Goal: Transaction & Acquisition: Purchase product/service

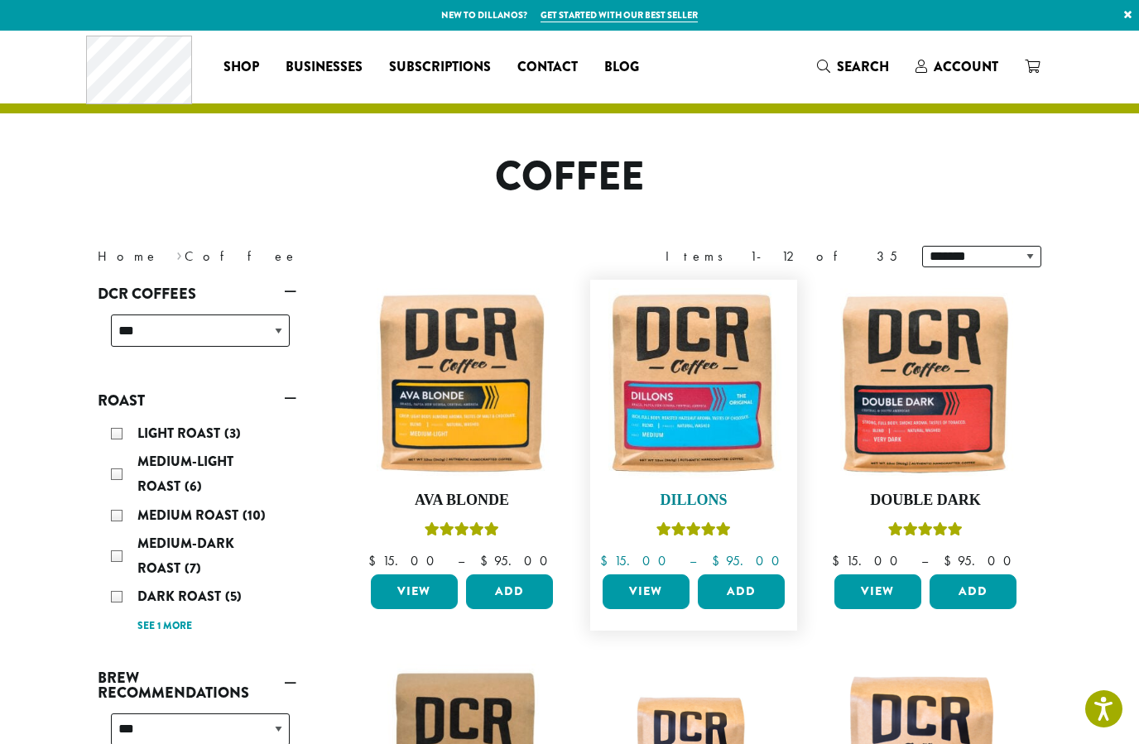
click at [714, 383] on img at bounding box center [694, 383] width 190 height 190
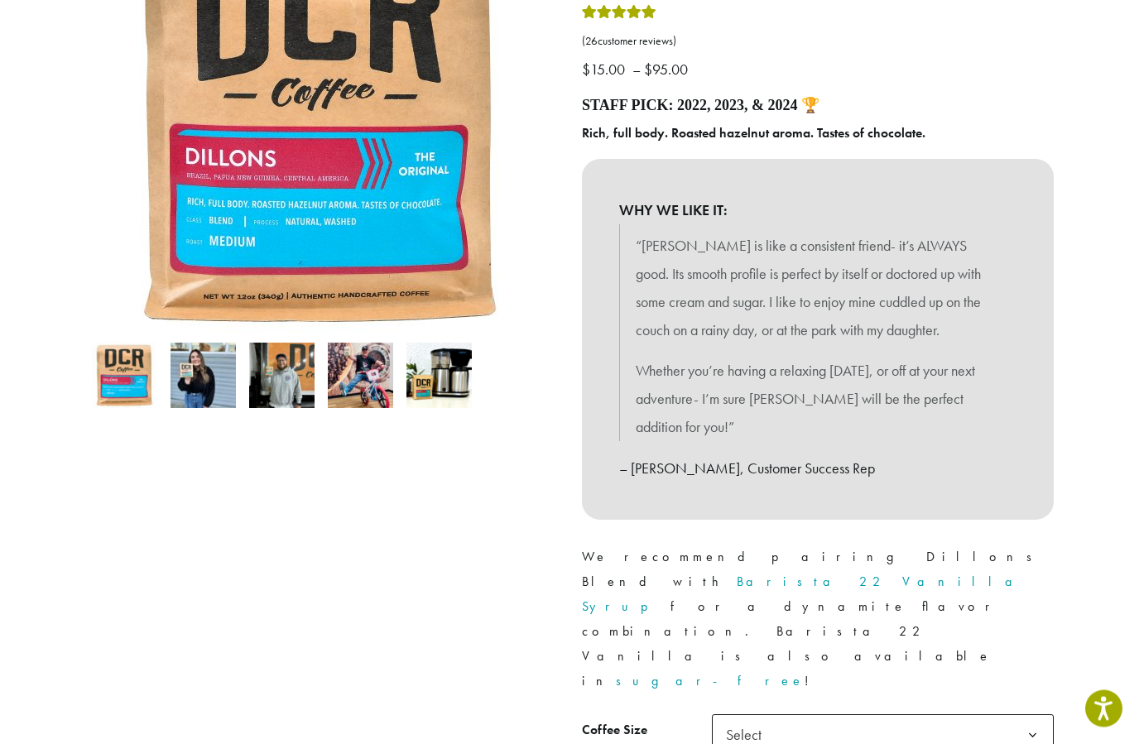
scroll to position [277, 0]
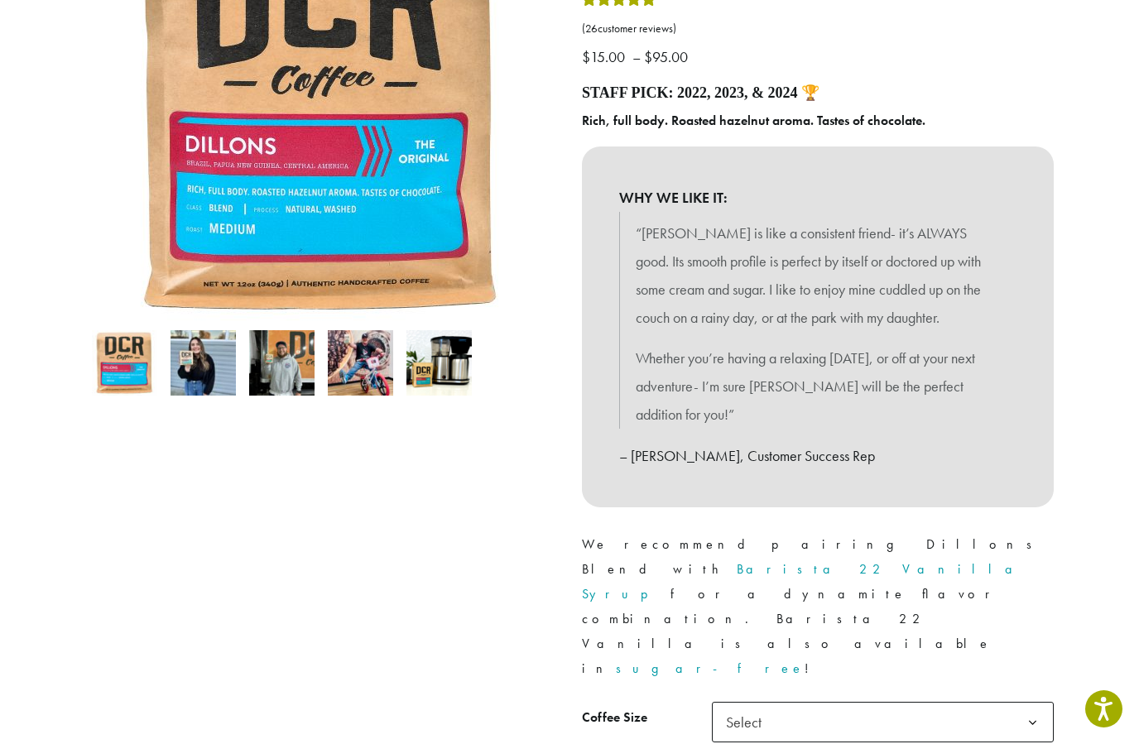
click at [1021, 703] on b at bounding box center [1033, 723] width 41 height 41
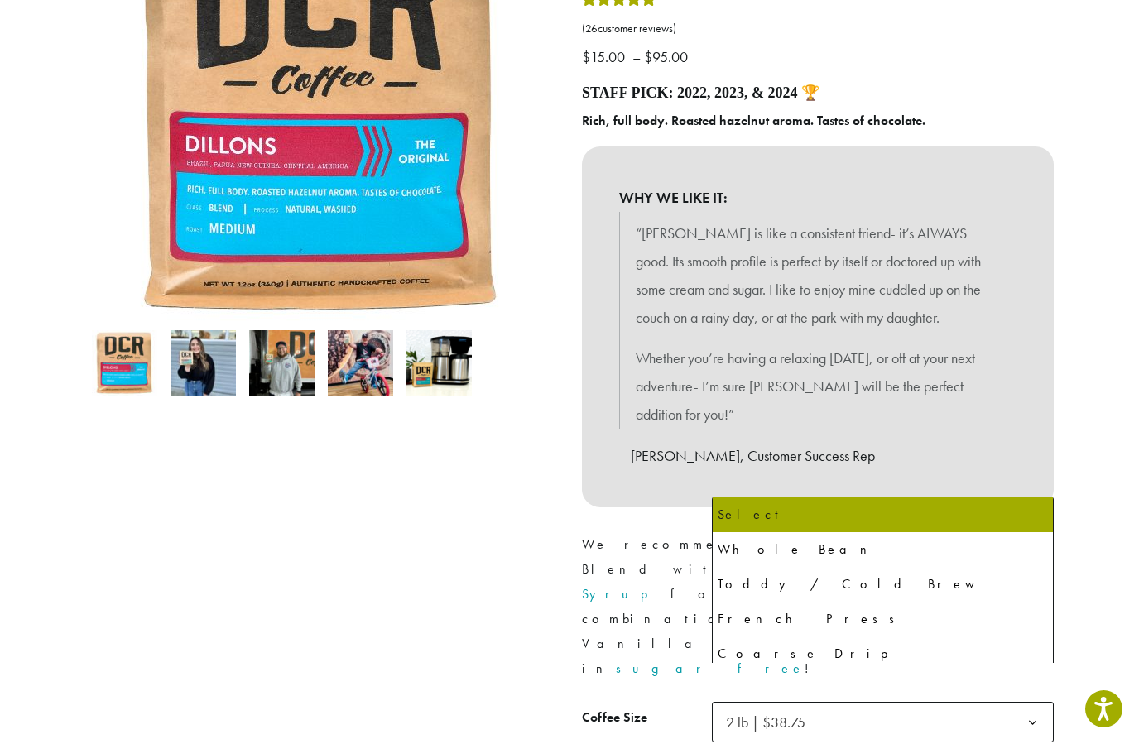
select select "**********"
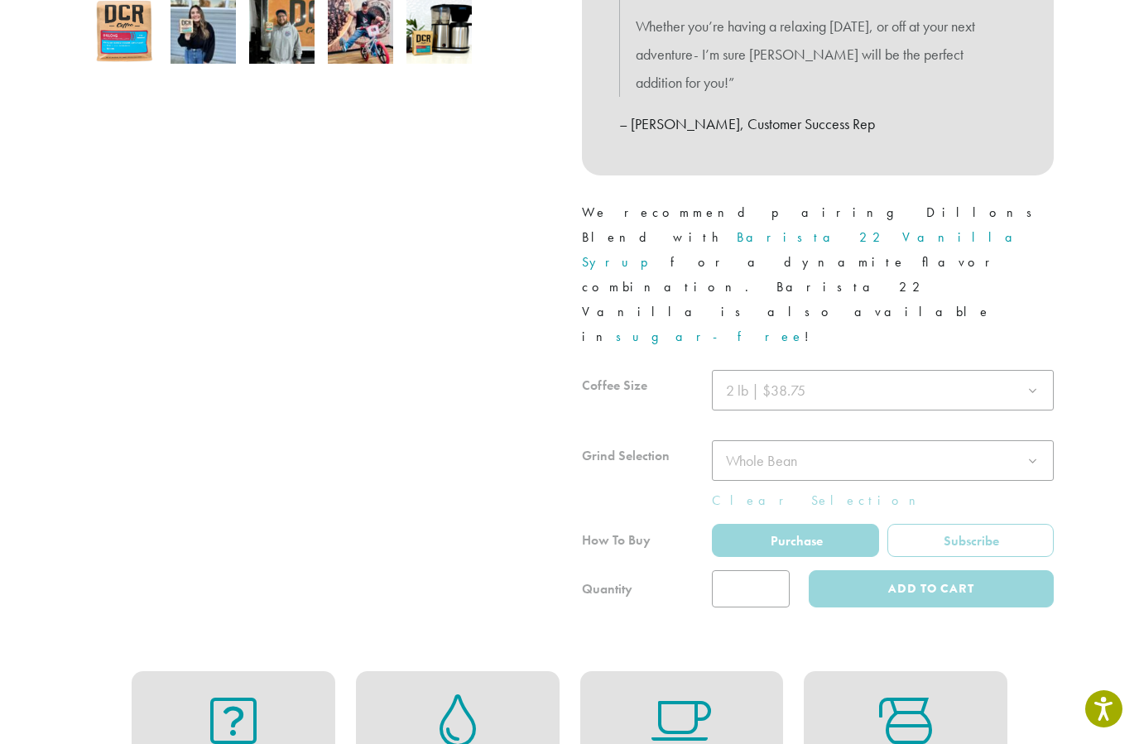
scroll to position [632, 0]
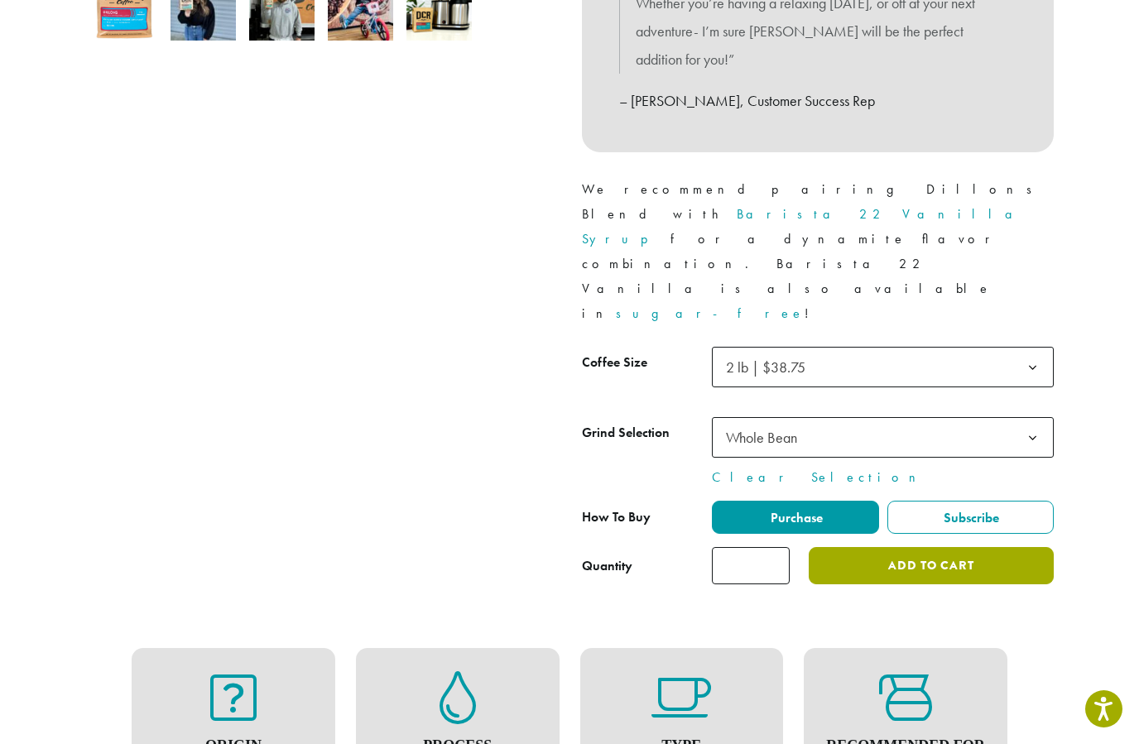
click at [907, 547] on button "Add to cart" at bounding box center [931, 565] width 245 height 37
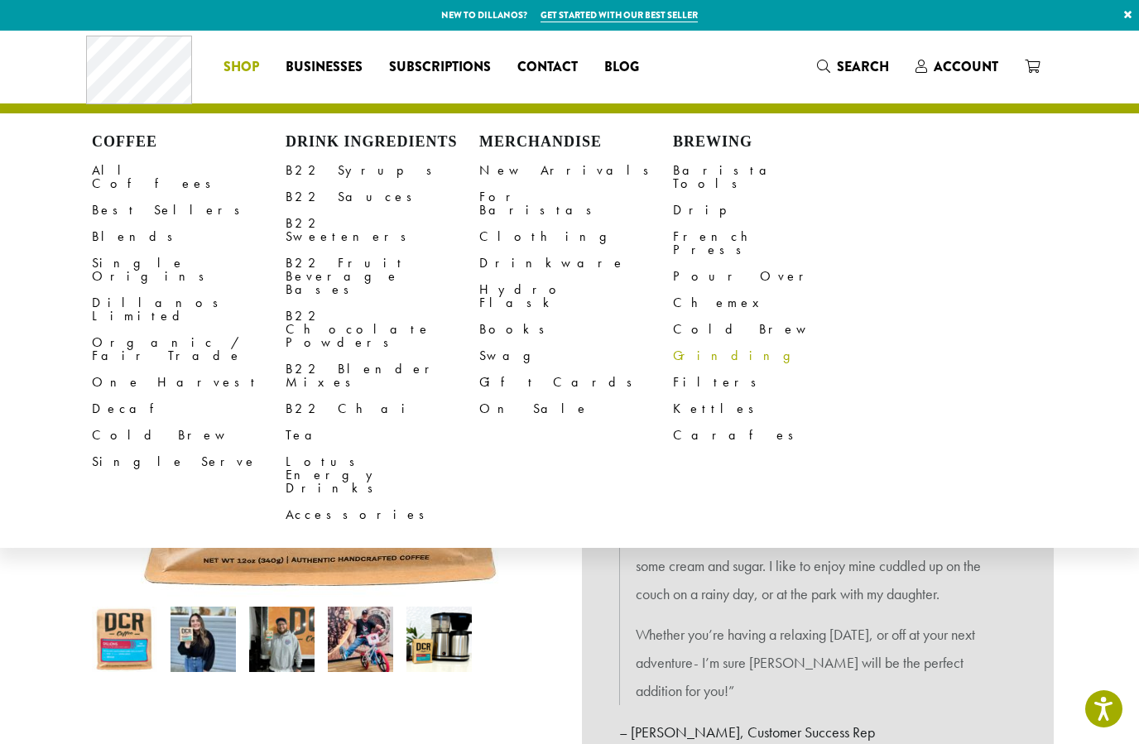
drag, startPoint x: 0, startPoint y: 0, endPoint x: 851, endPoint y: 301, distance: 902.9
click at [783, 316] on link "Cold Brew" at bounding box center [770, 329] width 194 height 26
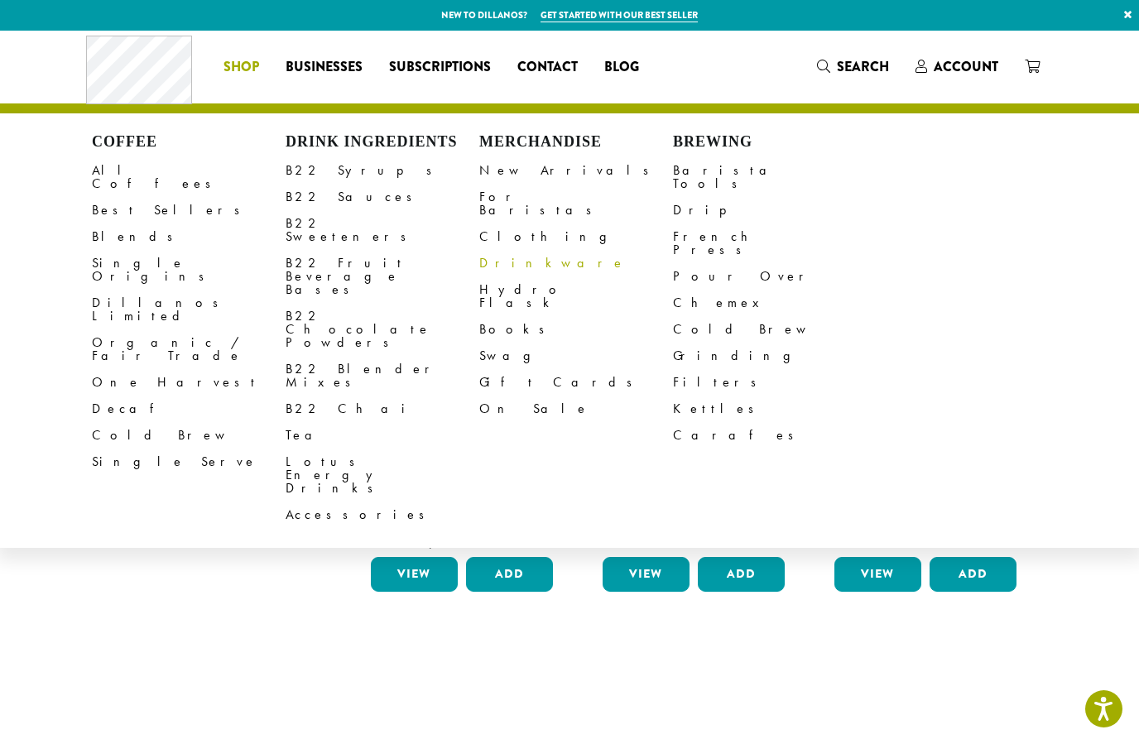
click at [519, 251] on link "Drinkware" at bounding box center [576, 263] width 194 height 26
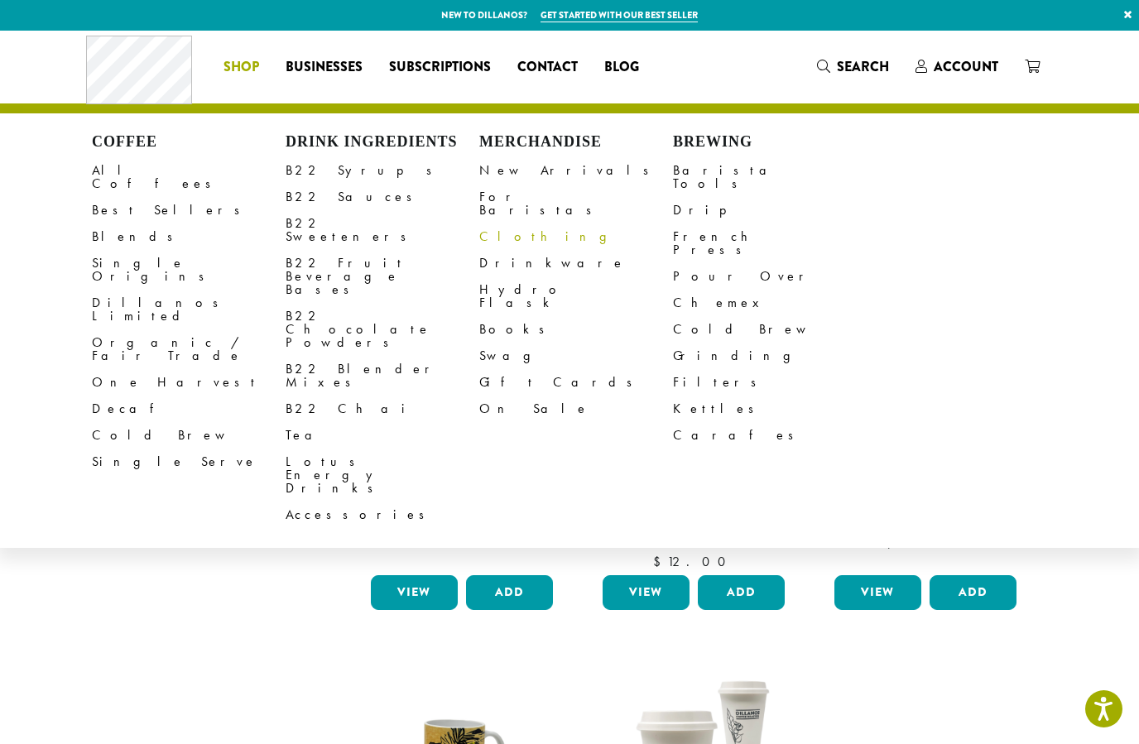
click at [524, 224] on link "Clothing" at bounding box center [576, 237] width 194 height 26
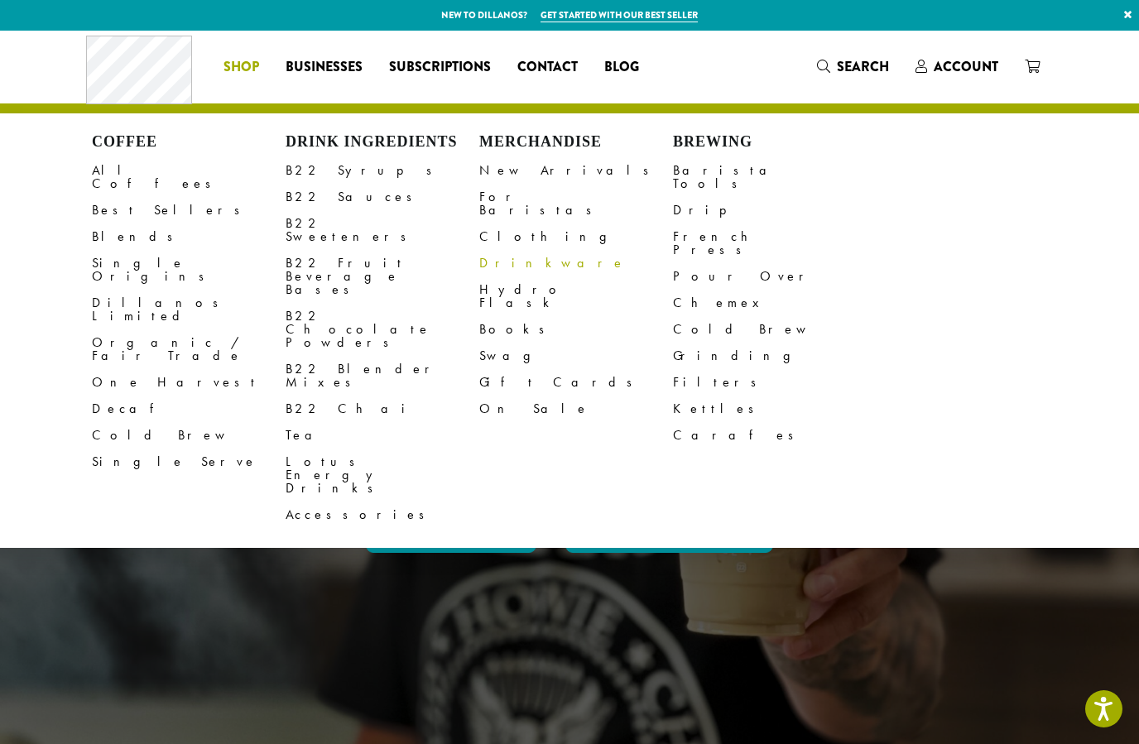
click at [509, 250] on link "Drinkware" at bounding box center [576, 263] width 194 height 26
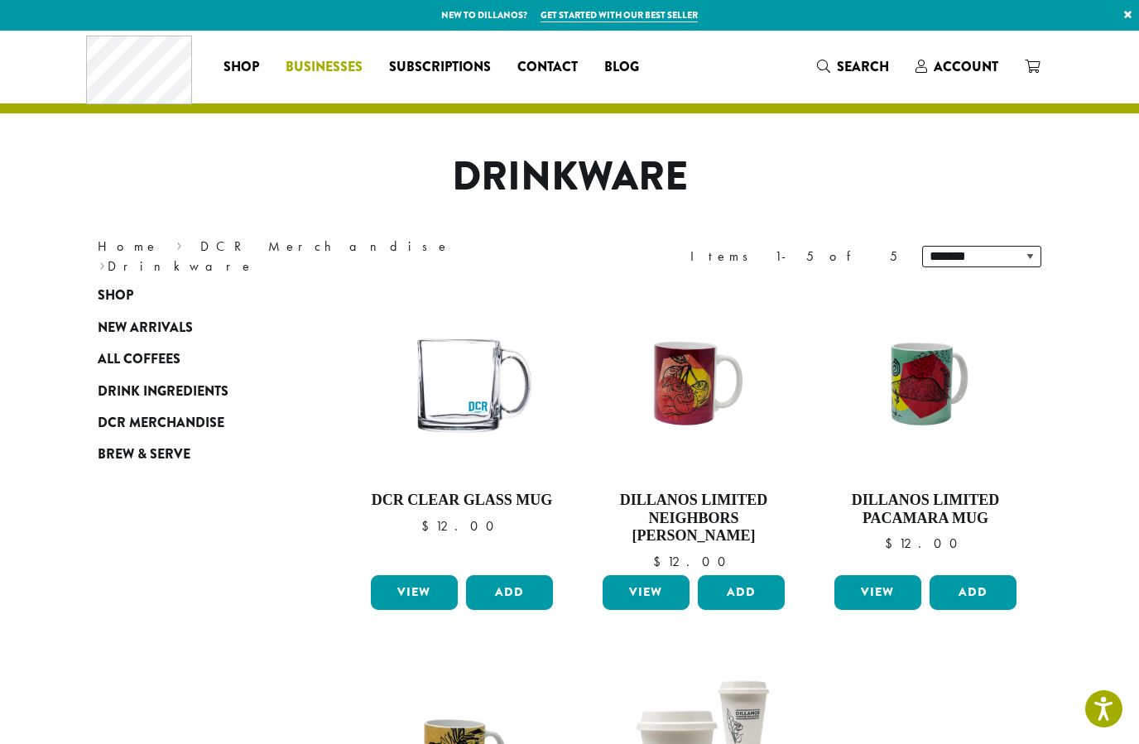
click at [337, 70] on span "Businesses" at bounding box center [324, 67] width 77 height 21
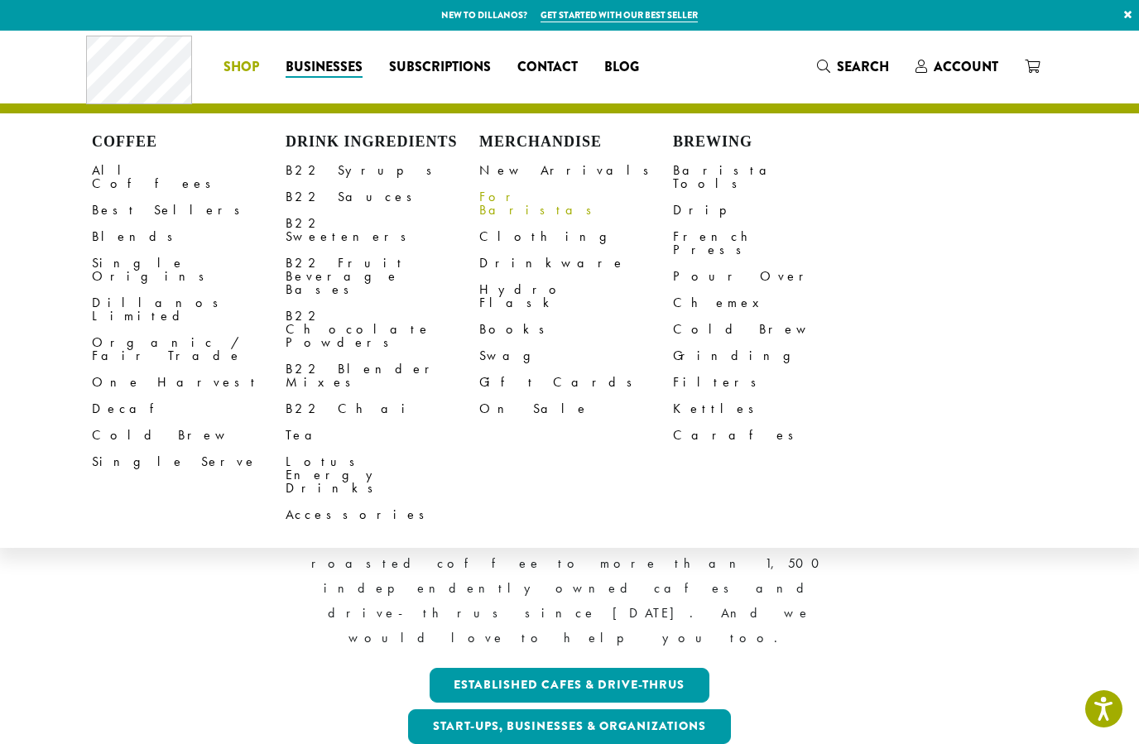
click at [522, 203] on link "For Baristas" at bounding box center [576, 204] width 194 height 40
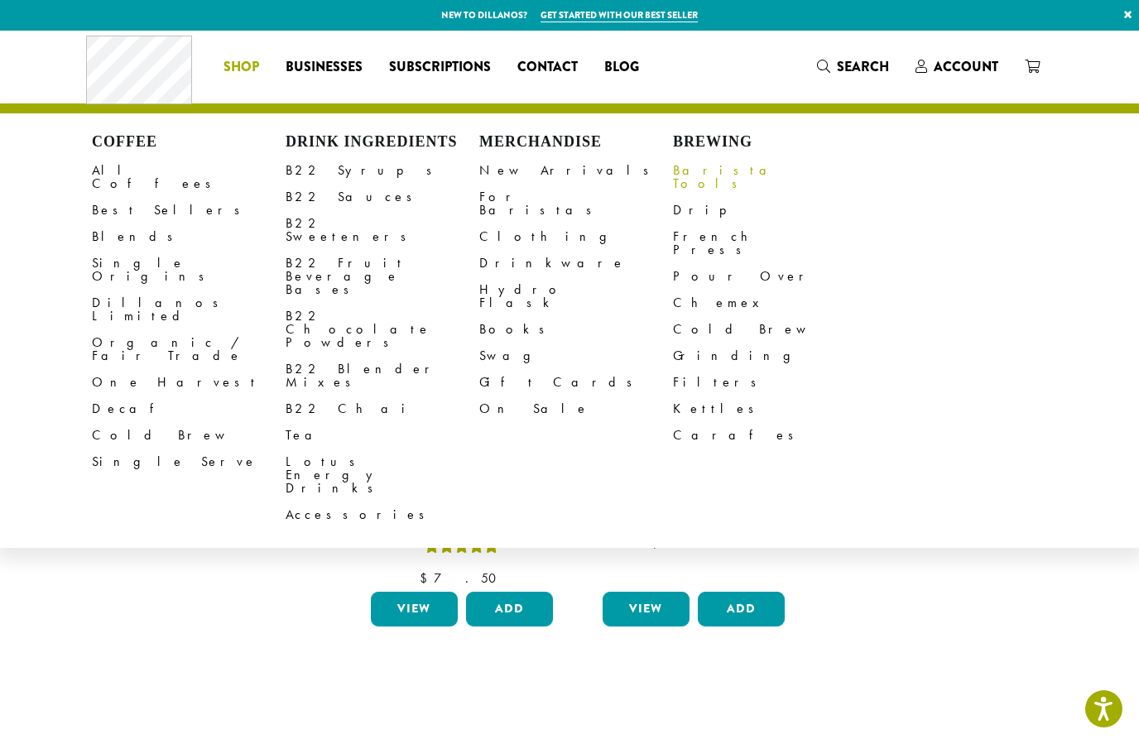
click at [729, 171] on link "Barista Tools" at bounding box center [770, 177] width 194 height 40
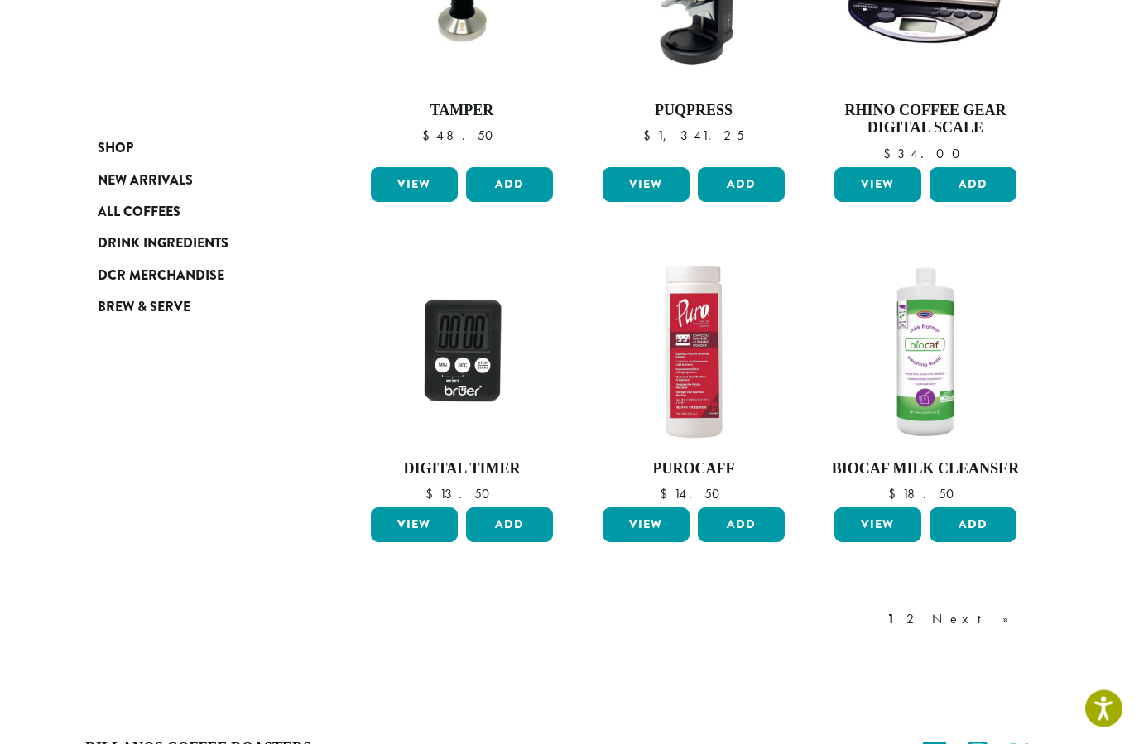
scroll to position [1145, 0]
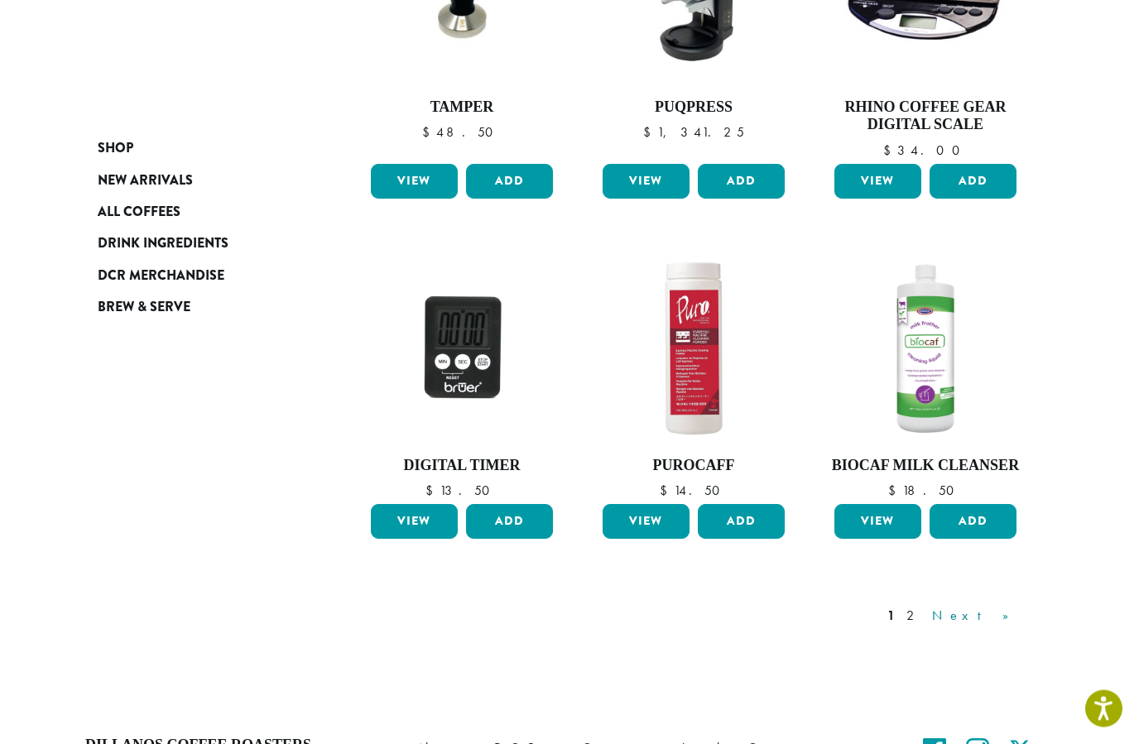
click at [1008, 611] on link "Next »" at bounding box center [976, 617] width 95 height 20
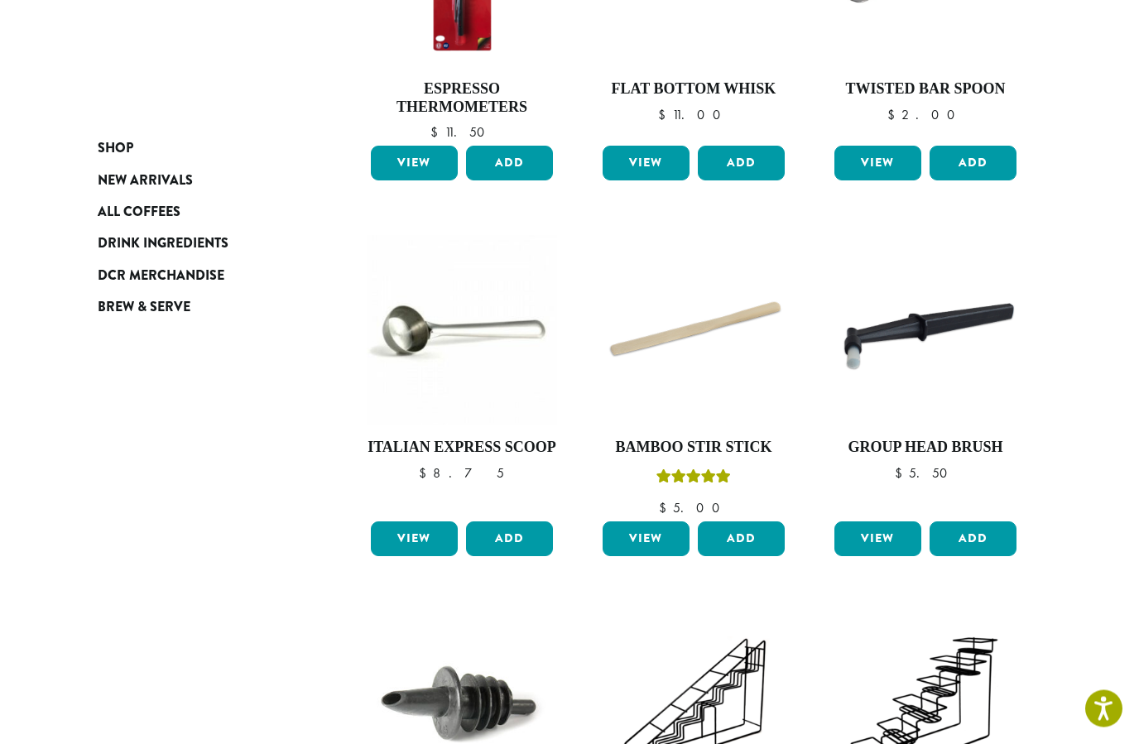
scroll to position [407, 0]
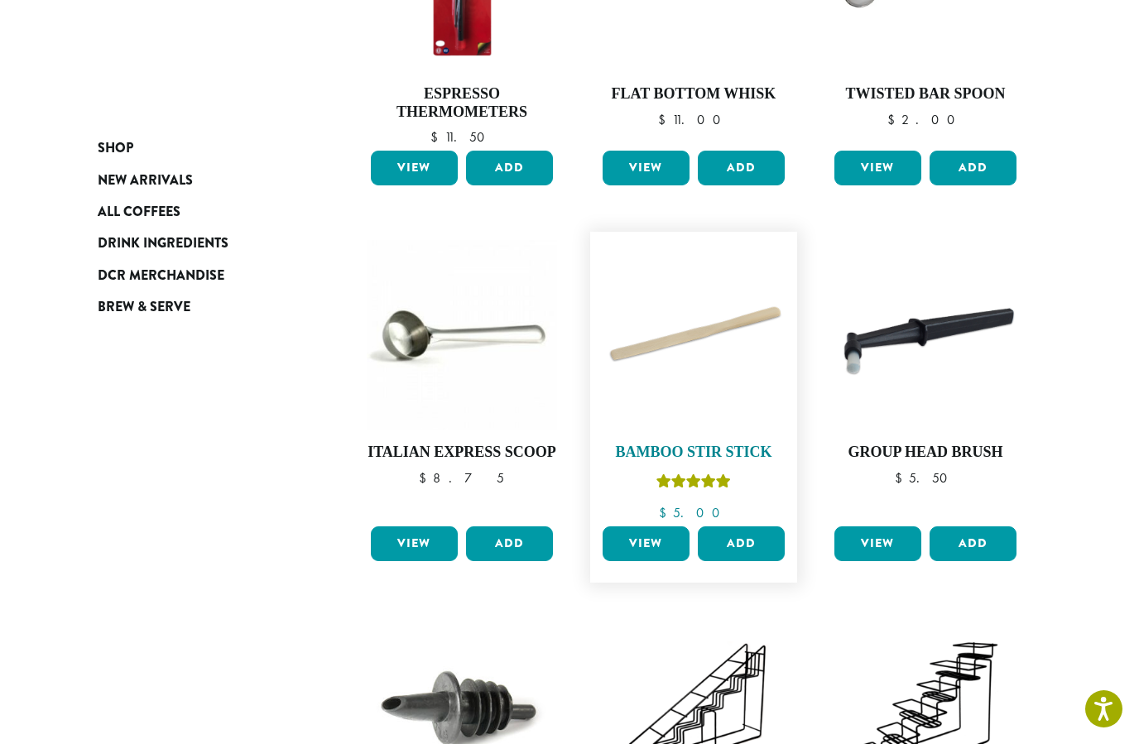
click at [700, 344] on img at bounding box center [694, 335] width 190 height 190
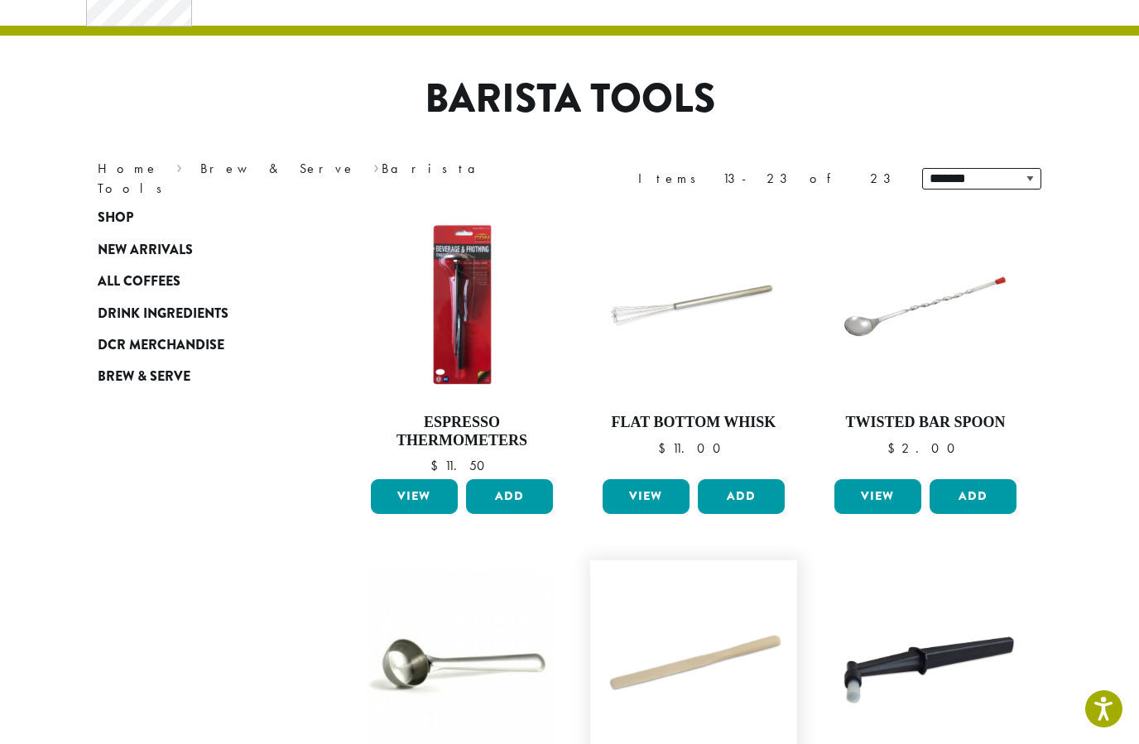
scroll to position [77, 0]
